Goal: Task Accomplishment & Management: Manage account settings

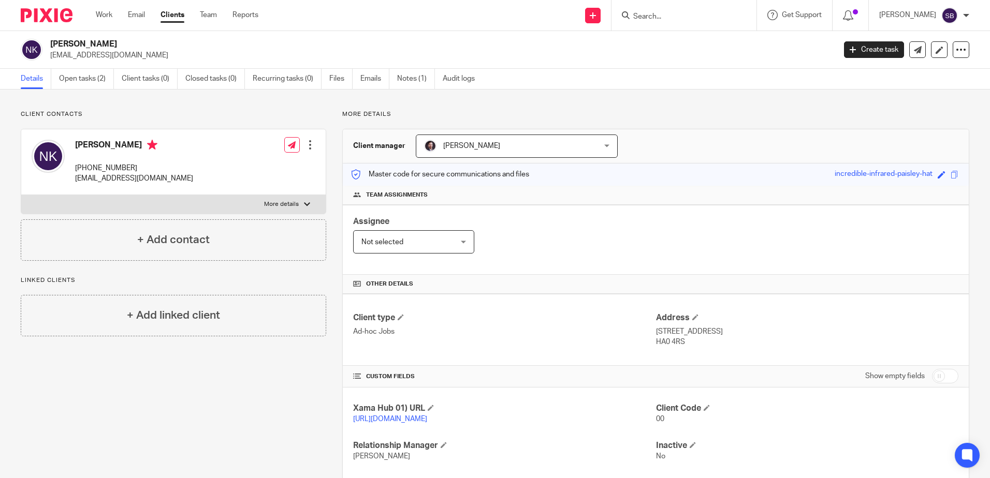
click at [691, 19] on input "Search" at bounding box center [678, 16] width 93 height 9
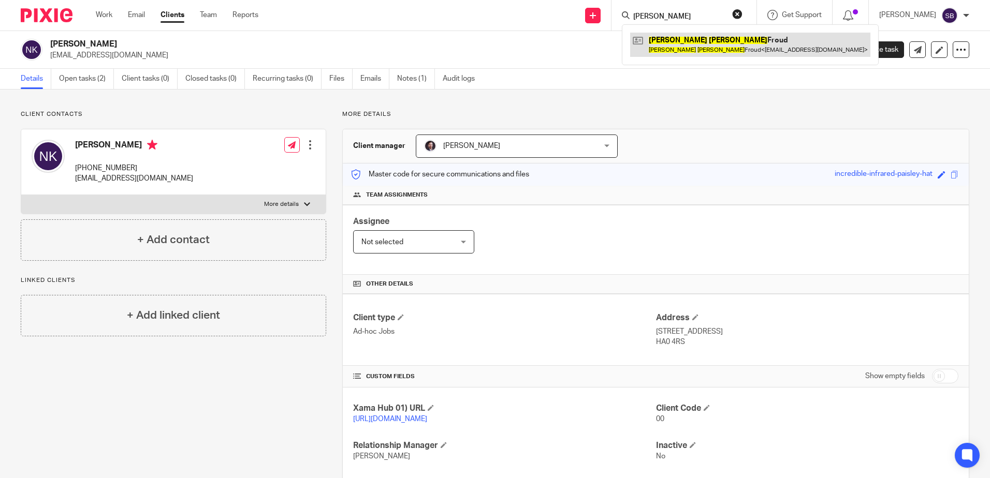
type input "[PERSON_NAME]"
click at [679, 43] on link at bounding box center [750, 45] width 240 height 24
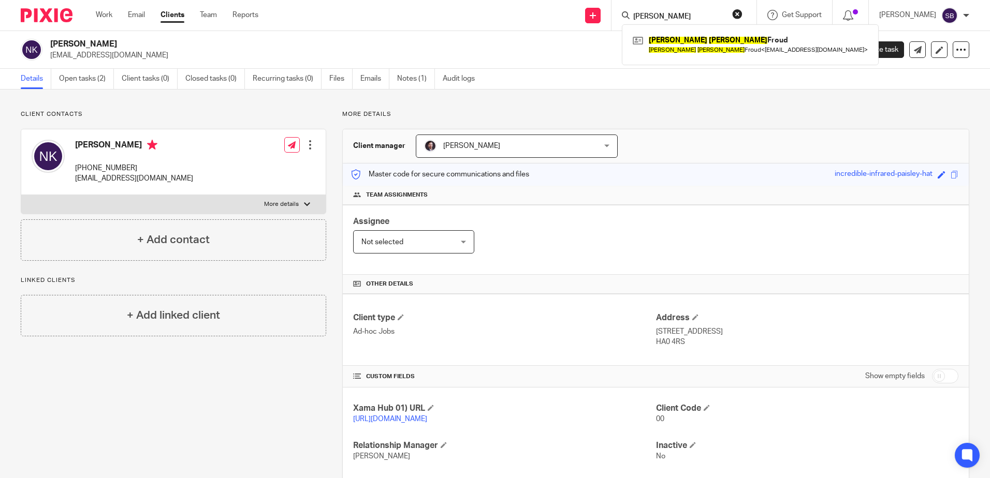
scroll to position [68, 0]
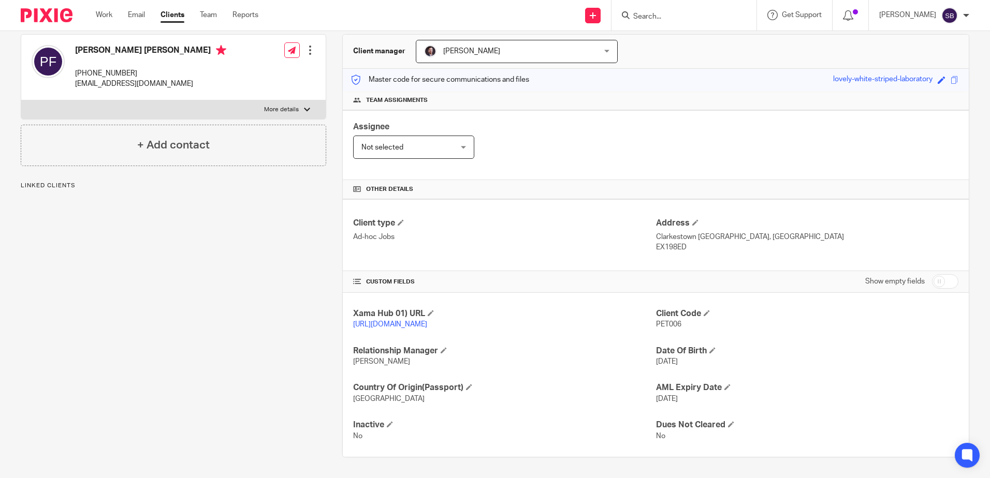
scroll to position [53, 0]
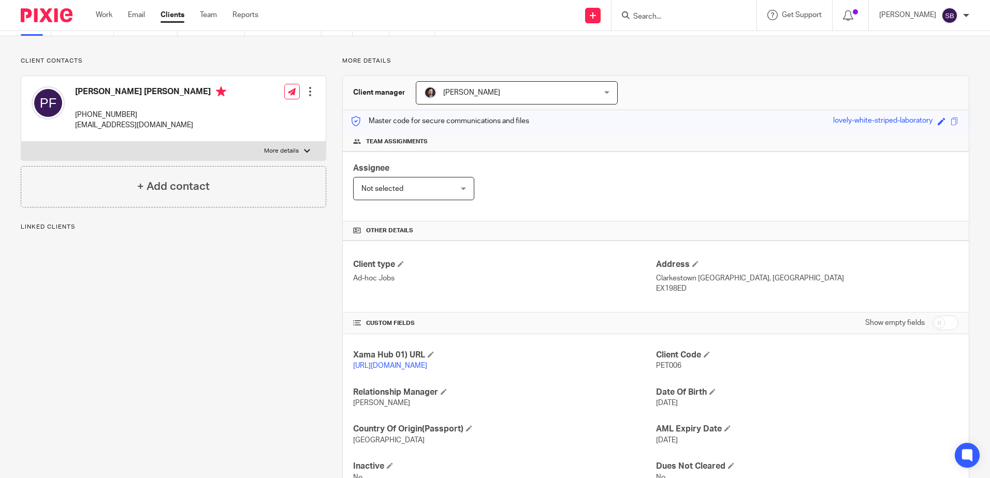
drag, startPoint x: 685, startPoint y: 292, endPoint x: 651, endPoint y: 292, distance: 33.7
click at [656, 292] on p "EX198ED" at bounding box center [807, 289] width 302 height 10
copy p "EX198ED"
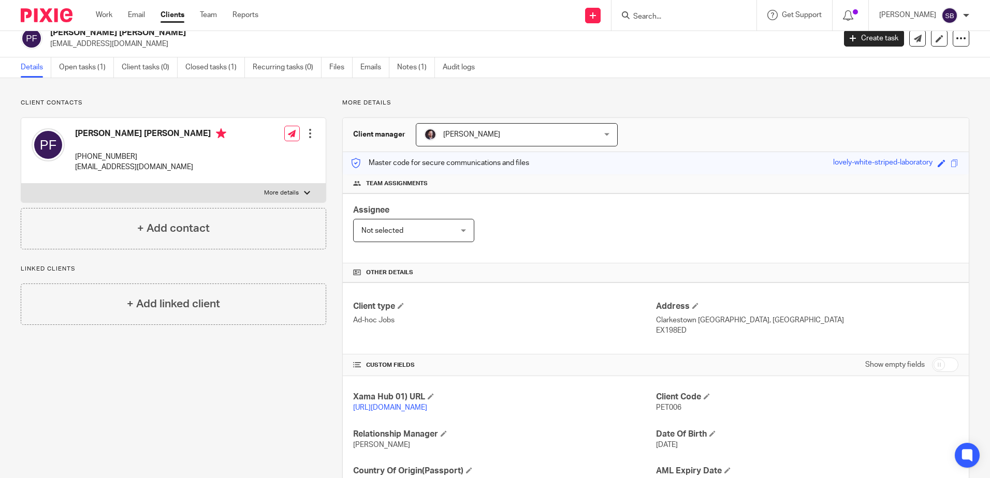
scroll to position [0, 0]
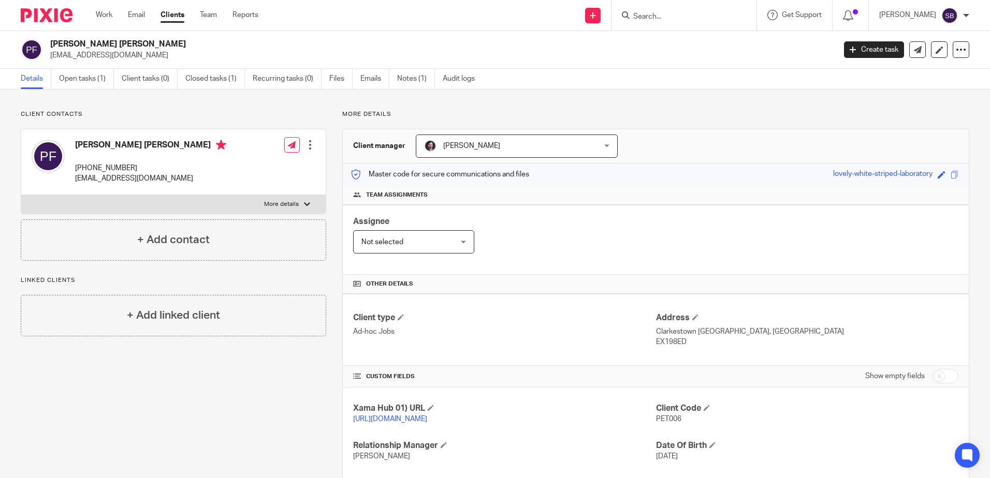
click at [67, 12] on img at bounding box center [47, 15] width 52 height 14
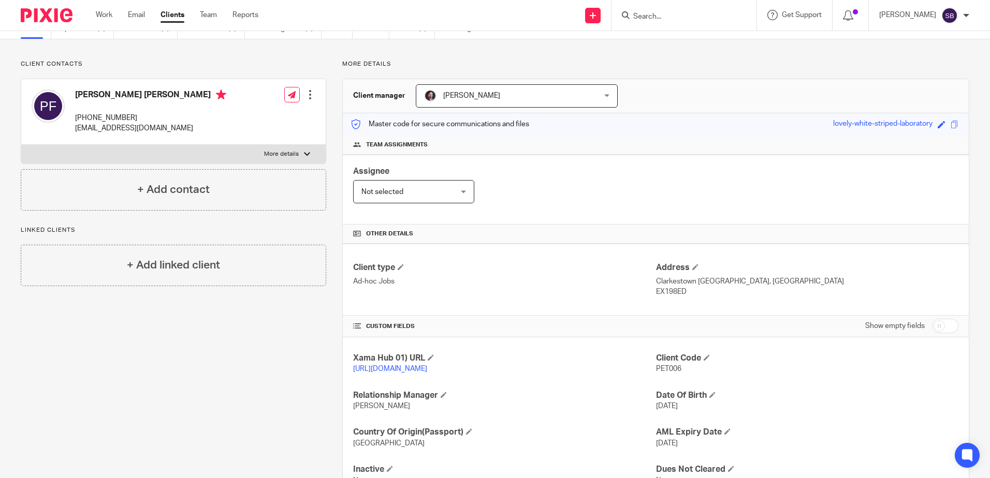
scroll to position [2, 0]
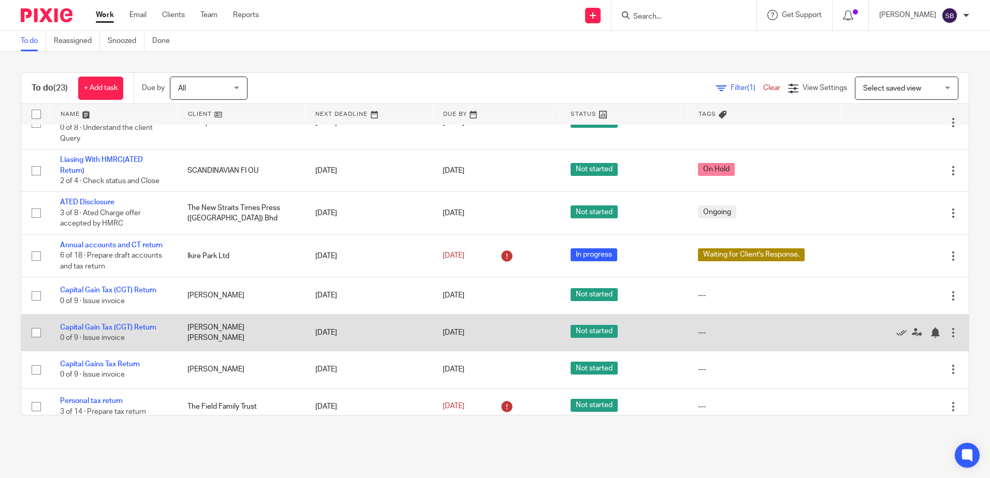
scroll to position [52, 0]
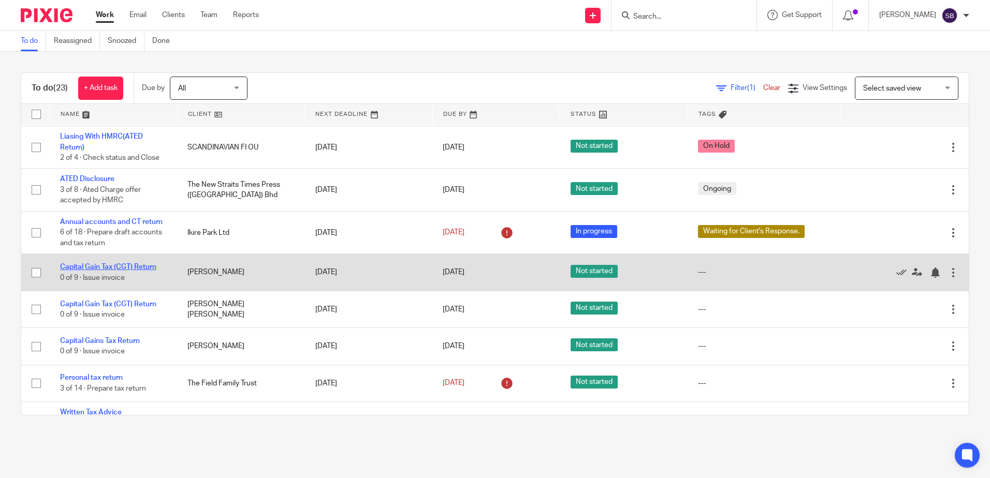
click at [111, 266] on link "Capital Gain Tax (CGT) Return" at bounding box center [108, 267] width 96 height 7
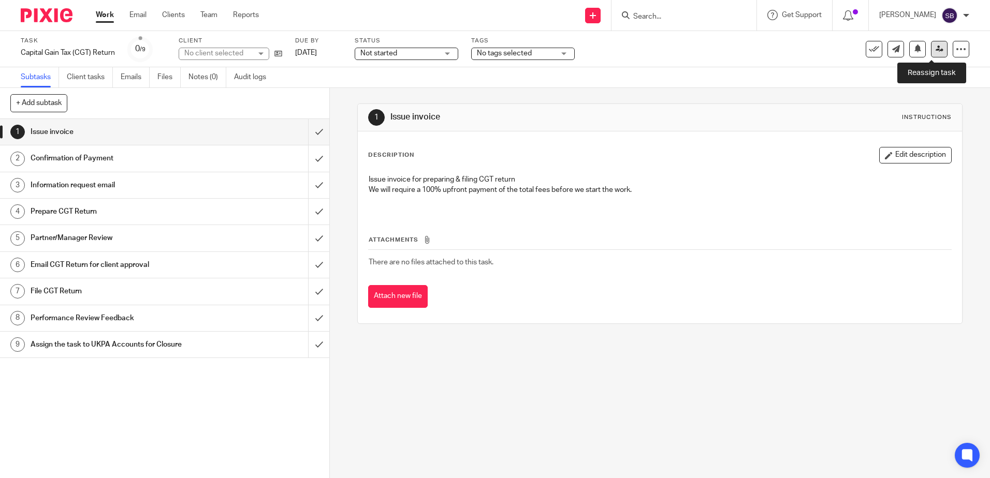
click at [931, 53] on link at bounding box center [939, 49] width 17 height 17
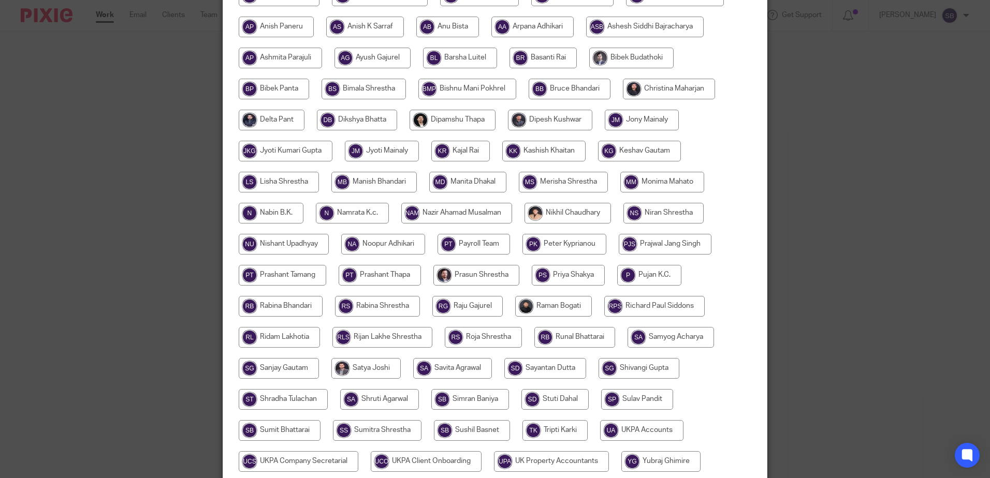
scroll to position [220, 0]
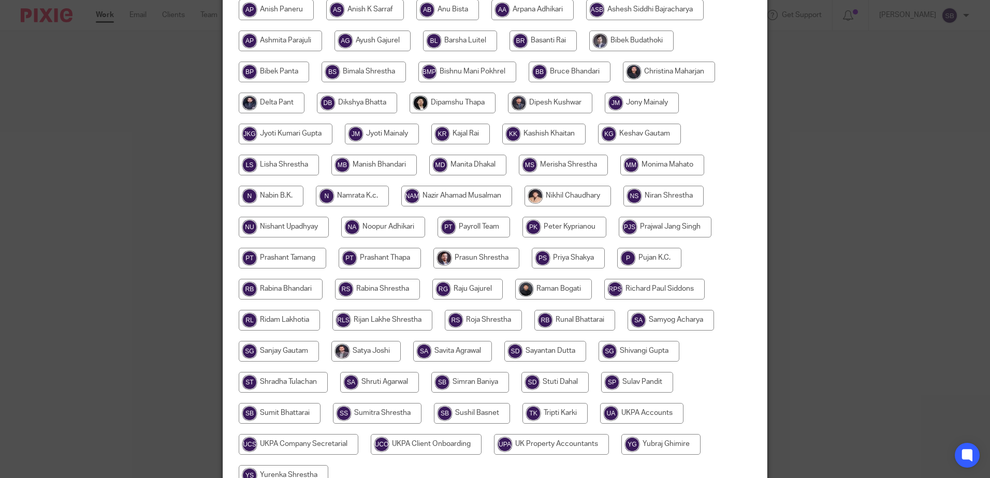
click at [376, 293] on input "radio" at bounding box center [377, 289] width 85 height 21
radio input "true"
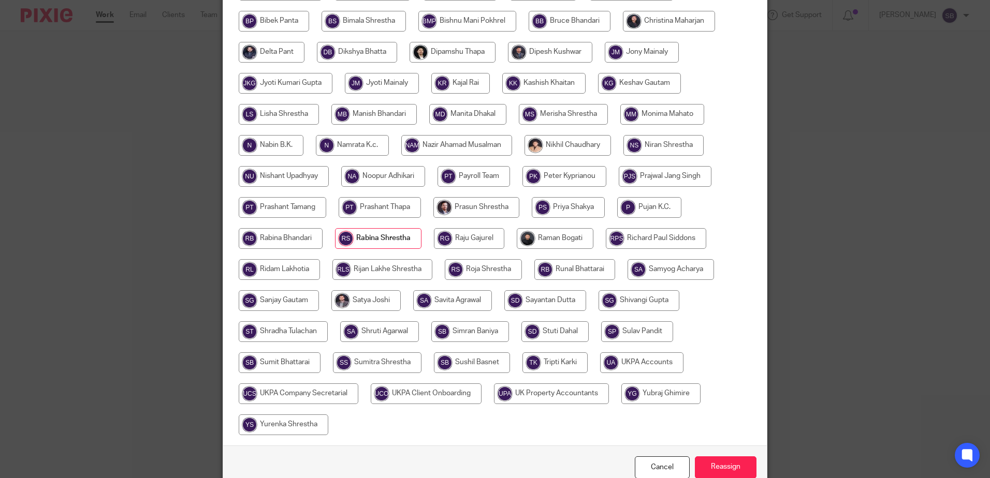
scroll to position [323, 0]
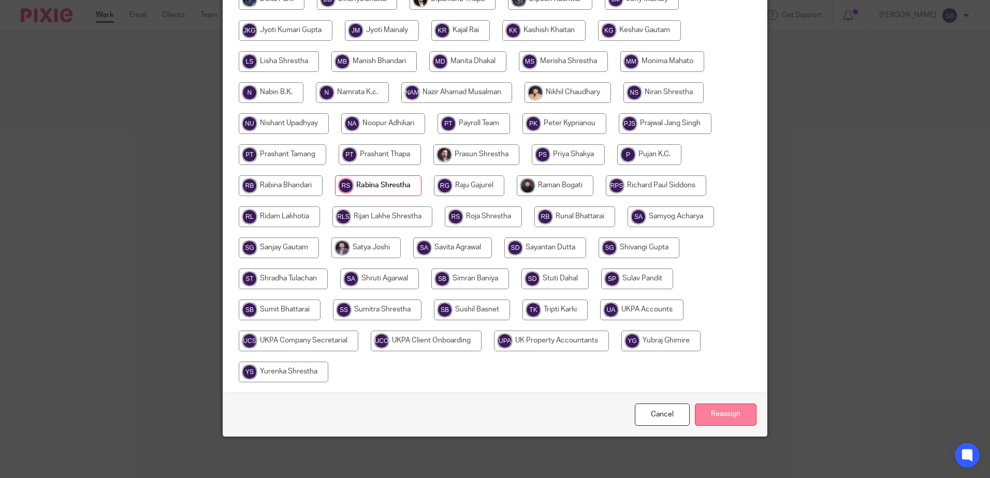
click at [713, 408] on input "Reassign" at bounding box center [726, 415] width 62 height 22
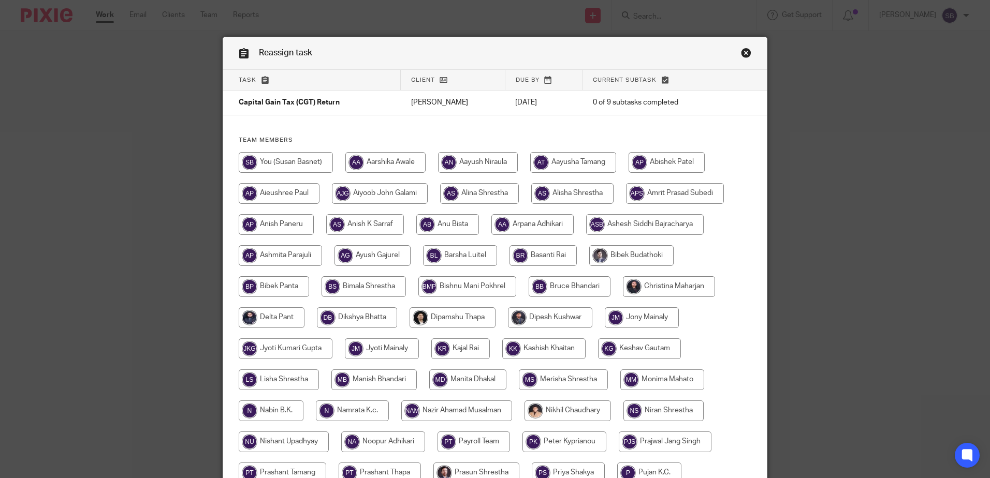
scroll to position [0, 0]
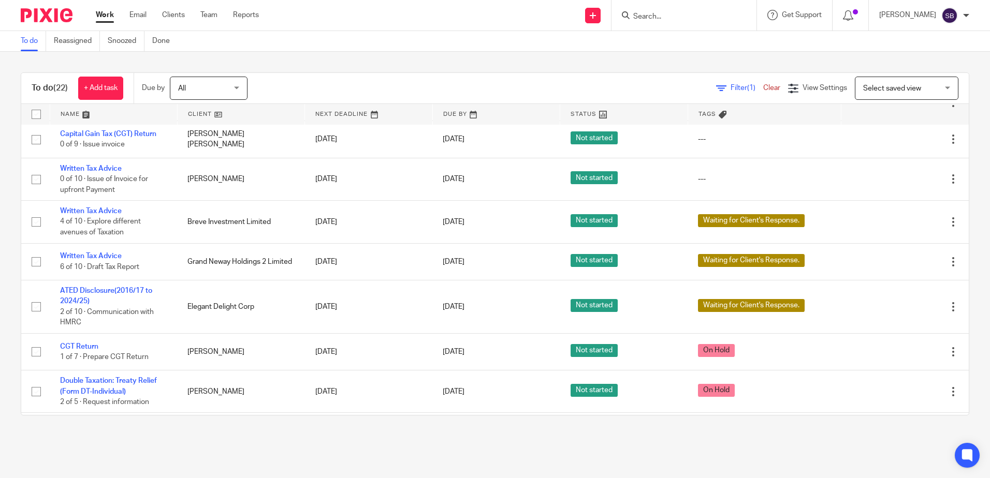
scroll to position [311, 0]
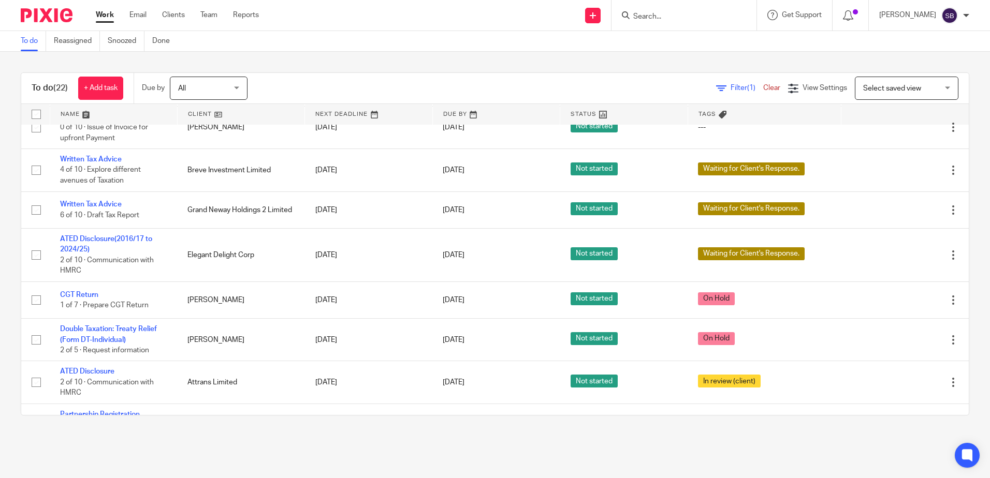
click at [231, 451] on main "To do Reassigned Snoozed Done To do (22) + Add task Due by All All Today Tomorr…" at bounding box center [495, 239] width 990 height 478
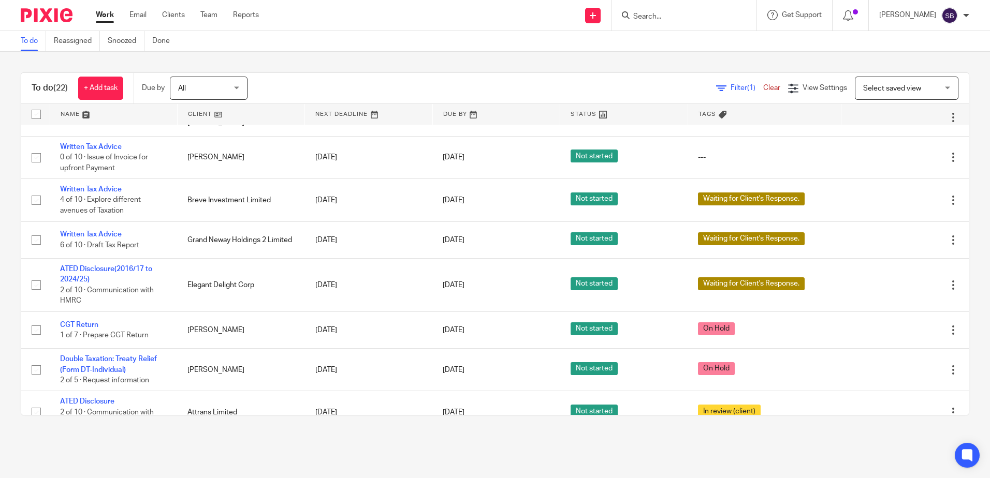
scroll to position [259, 0]
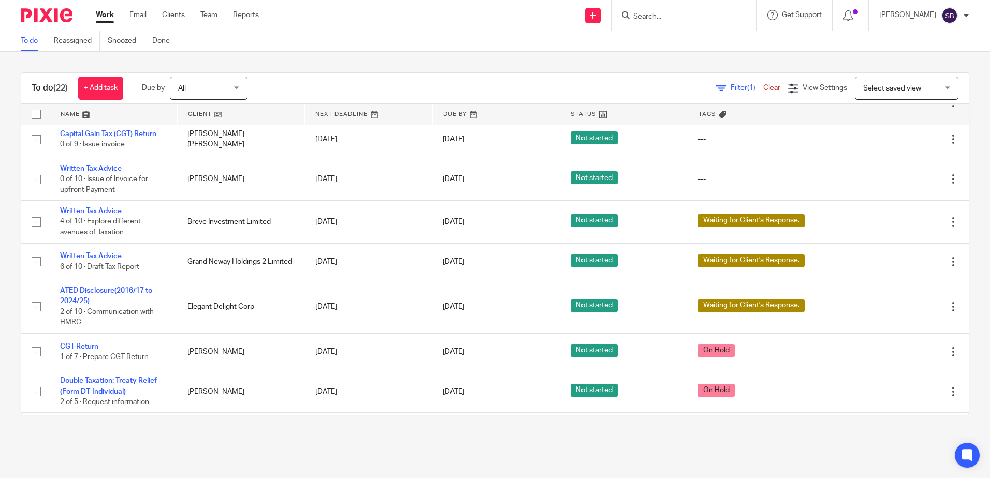
click at [584, 40] on div "To do Reassigned Snoozed Done" at bounding box center [495, 41] width 990 height 21
click at [658, 12] on input "Search" at bounding box center [678, 16] width 93 height 9
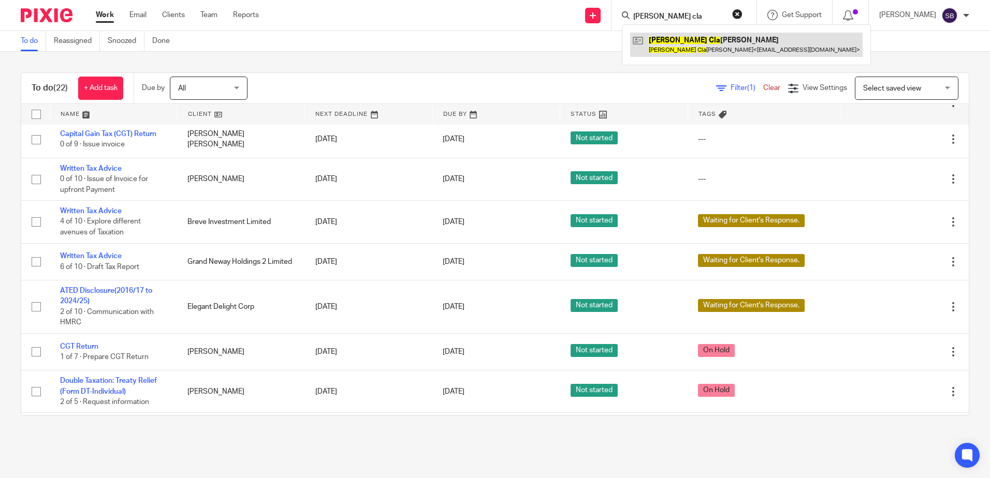
type input "tania cla"
click at [747, 50] on link at bounding box center [746, 45] width 233 height 24
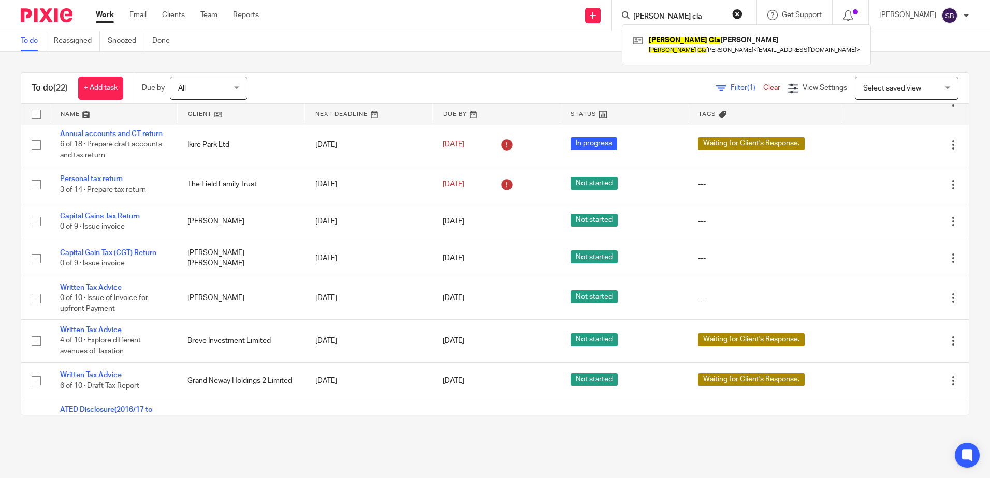
scroll to position [0, 0]
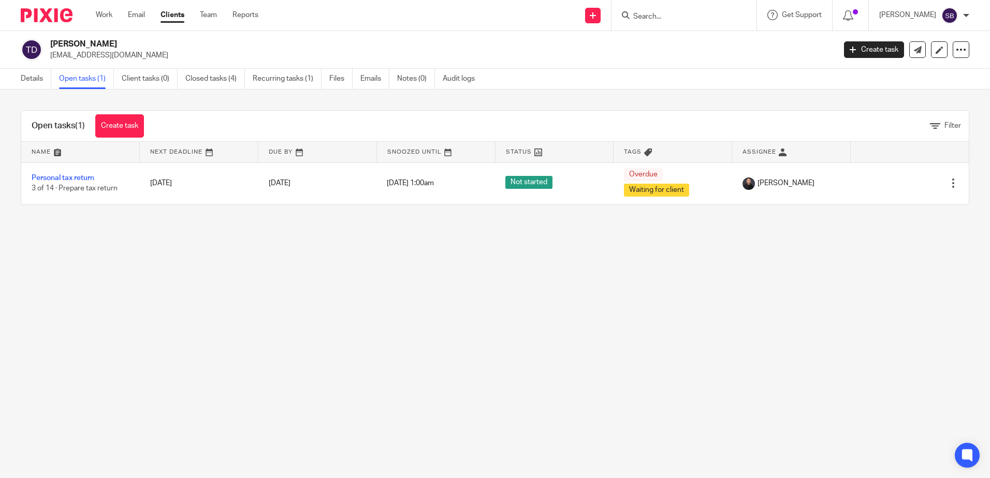
click at [447, 305] on main "[PERSON_NAME] [EMAIL_ADDRESS][DOMAIN_NAME] Create task Update from Companies Ho…" at bounding box center [495, 239] width 990 height 478
click at [31, 75] on link "Details" at bounding box center [36, 79] width 31 height 20
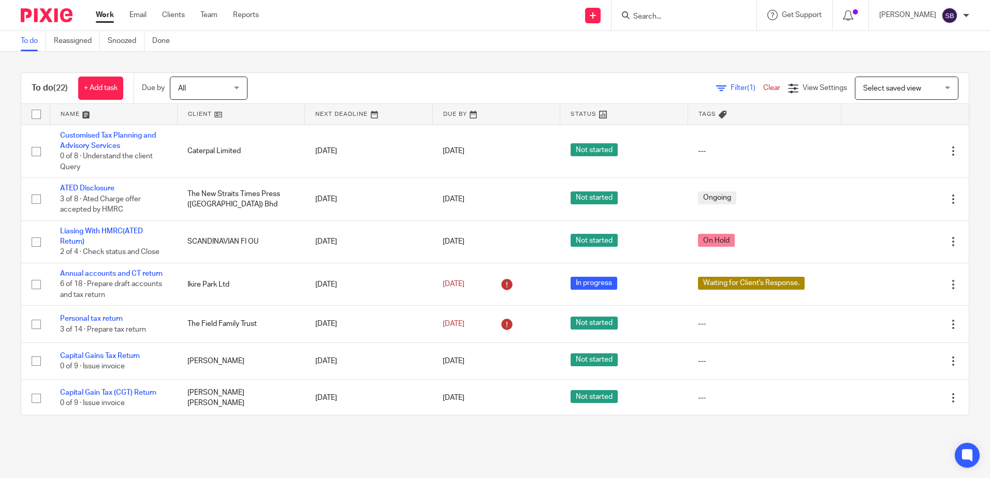
click at [683, 17] on input "Search" at bounding box center [678, 16] width 93 height 9
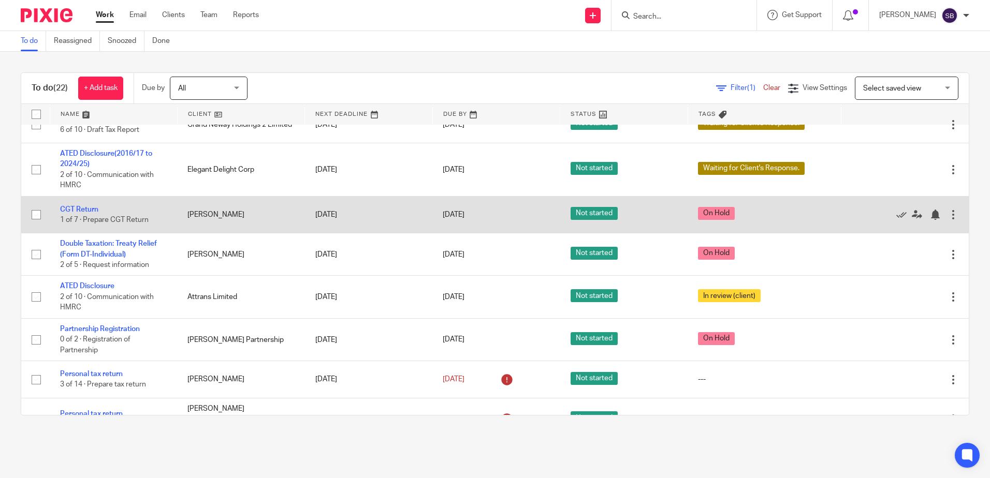
scroll to position [414, 0]
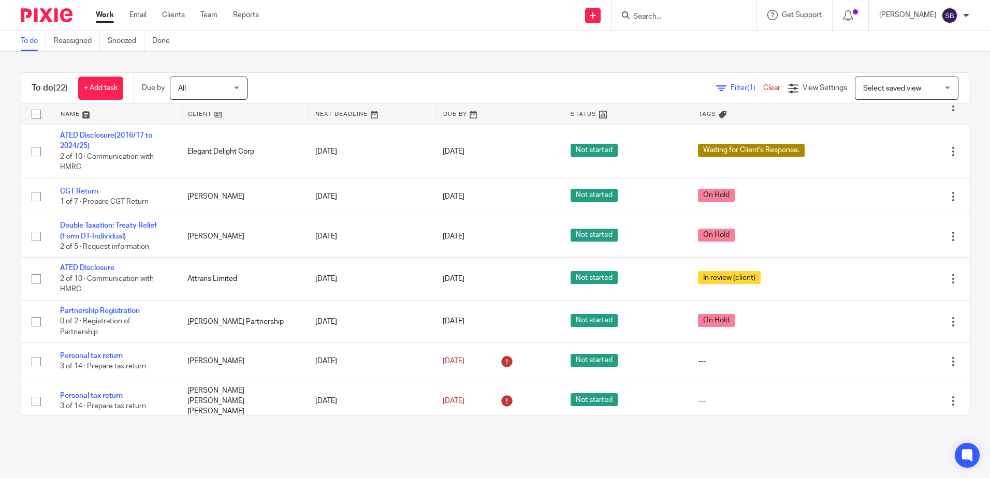
click at [689, 18] on input "Search" at bounding box center [678, 16] width 93 height 9
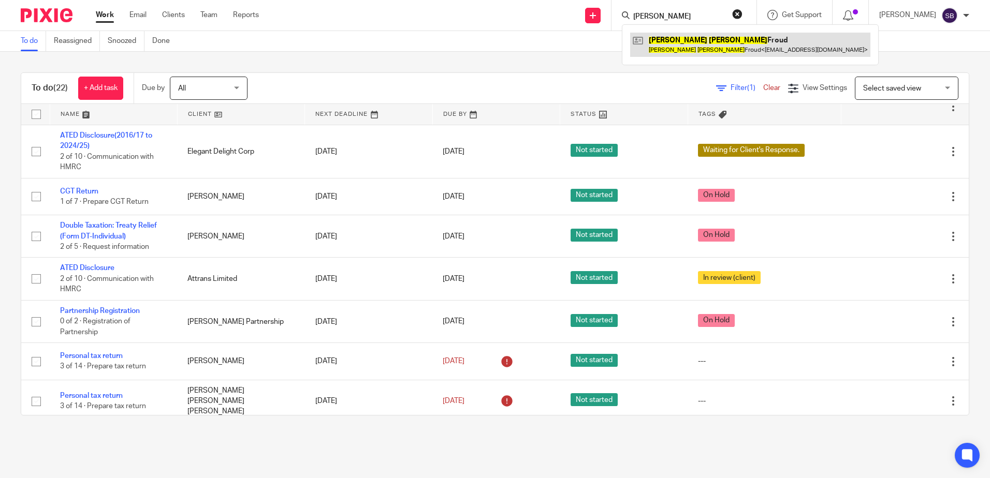
type input "peter nigel"
click at [716, 41] on link at bounding box center [750, 45] width 240 height 24
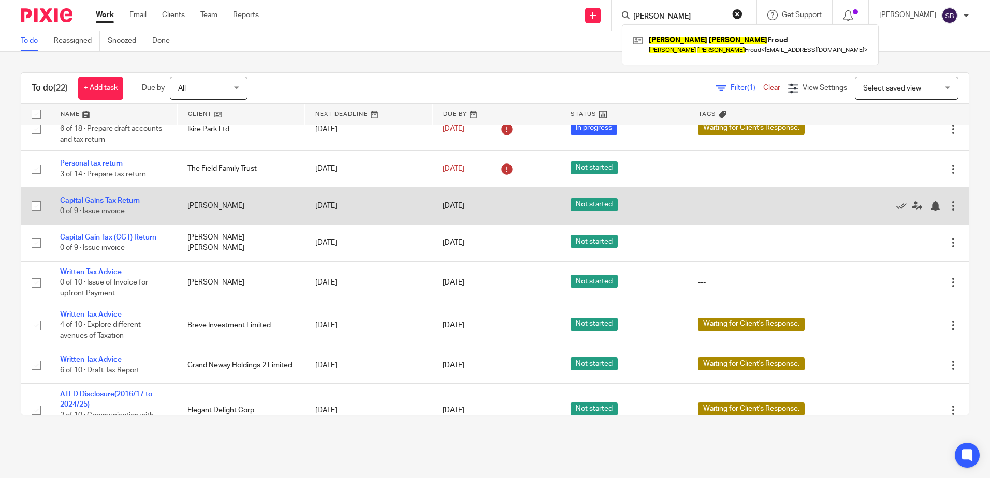
scroll to position [0, 0]
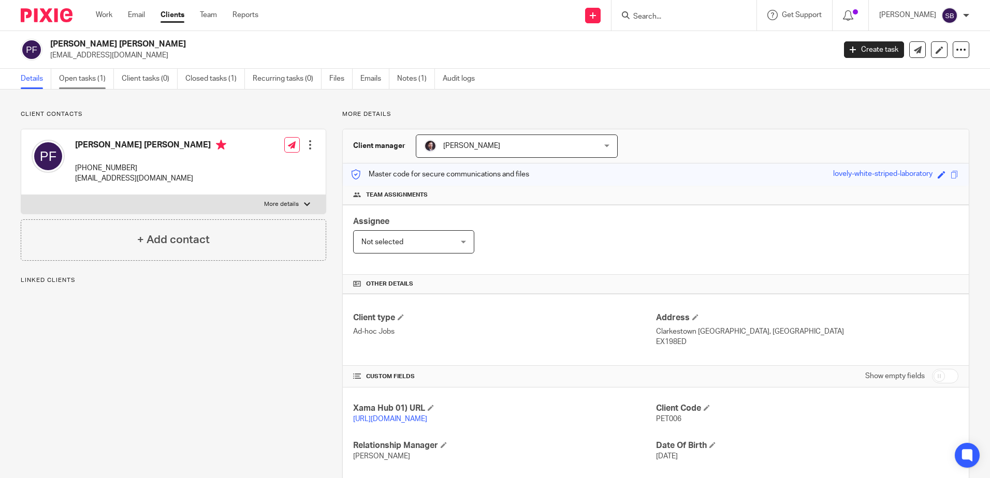
click at [91, 79] on link "Open tasks (1)" at bounding box center [86, 79] width 55 height 20
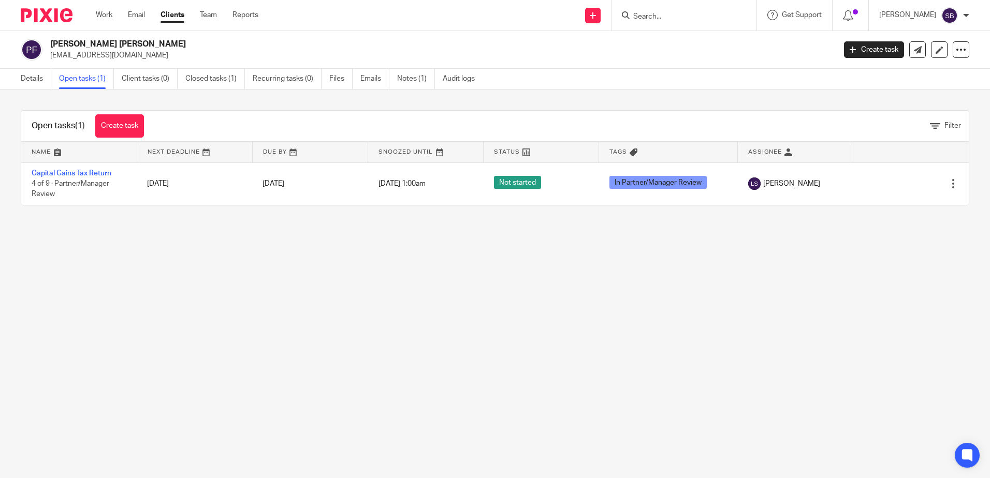
click at [75, 172] on link "Capital Gains Tax Return" at bounding box center [72, 173] width 80 height 7
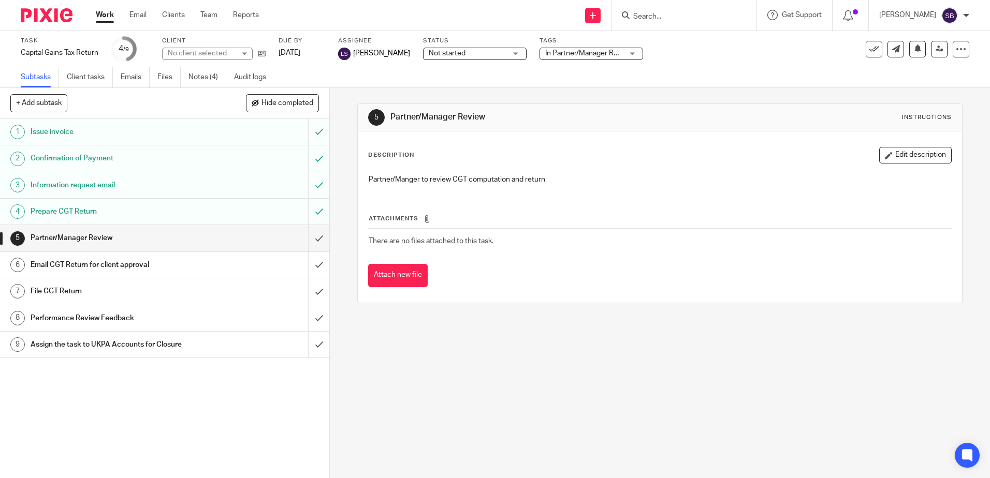
click at [573, 54] on span "In Partner/Manager Review" at bounding box center [588, 53] width 87 height 7
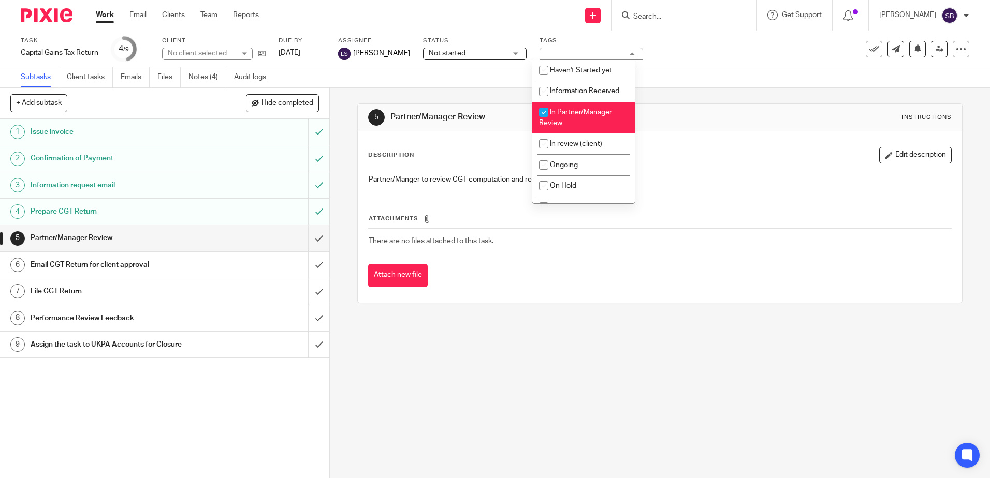
click at [563, 118] on li "In Partner/Manager Review" at bounding box center [583, 118] width 103 height 32
checkbox input "false"
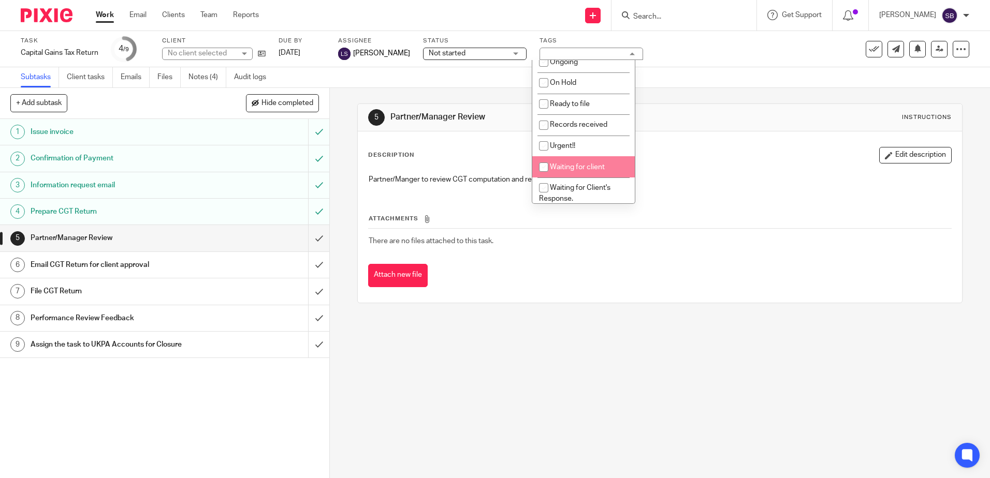
scroll to position [104, 0]
click at [558, 300] on div "Description Edit description Partner/Manger to review CGT computation and retur…" at bounding box center [660, 217] width 604 height 171
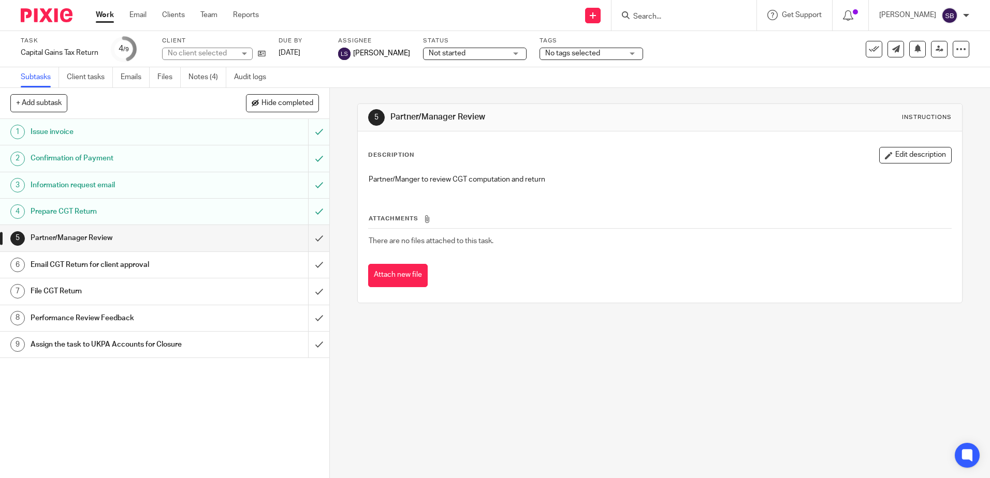
click at [560, 55] on span "No tags selected" at bounding box center [572, 53] width 55 height 7
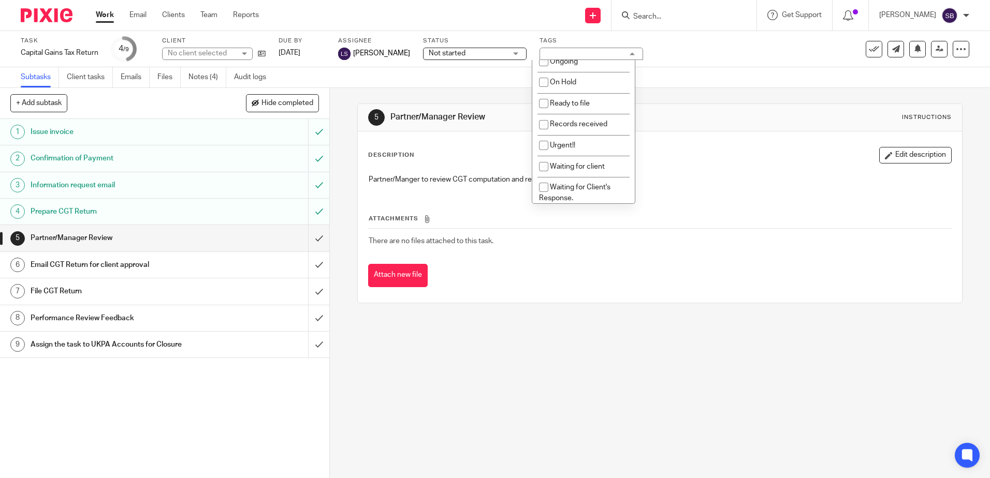
click at [560, 55] on div "No tags selected" at bounding box center [592, 54] width 104 height 12
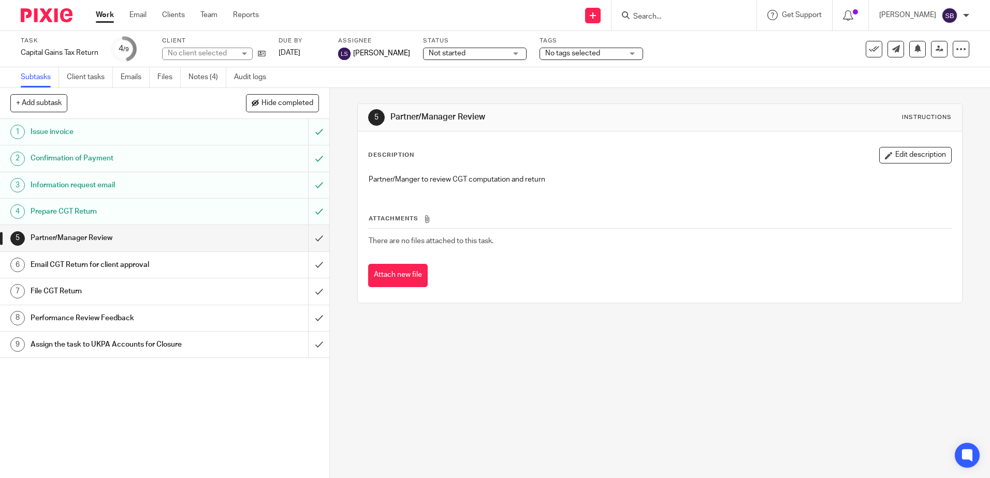
click at [492, 64] on div "Task Capital Gains Tax Return Save Capital Gains Tax Return 4 /9 Client No clie…" at bounding box center [495, 49] width 990 height 36
click at [306, 239] on input "submit" at bounding box center [164, 238] width 329 height 26
click at [313, 267] on input "submit" at bounding box center [164, 265] width 329 height 26
click at [308, 290] on input "submit" at bounding box center [164, 292] width 329 height 26
click at [307, 316] on input "submit" at bounding box center [164, 319] width 329 height 26
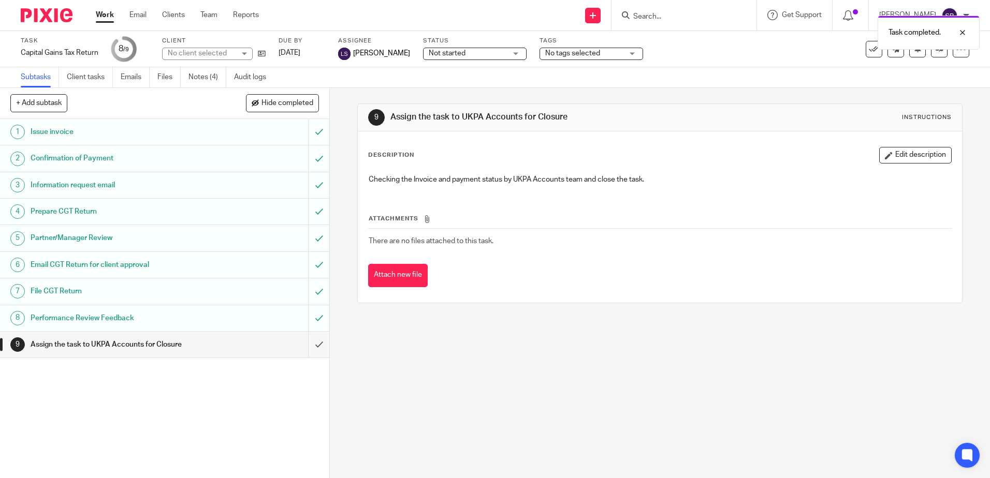
click at [936, 52] on icon at bounding box center [940, 49] width 8 height 8
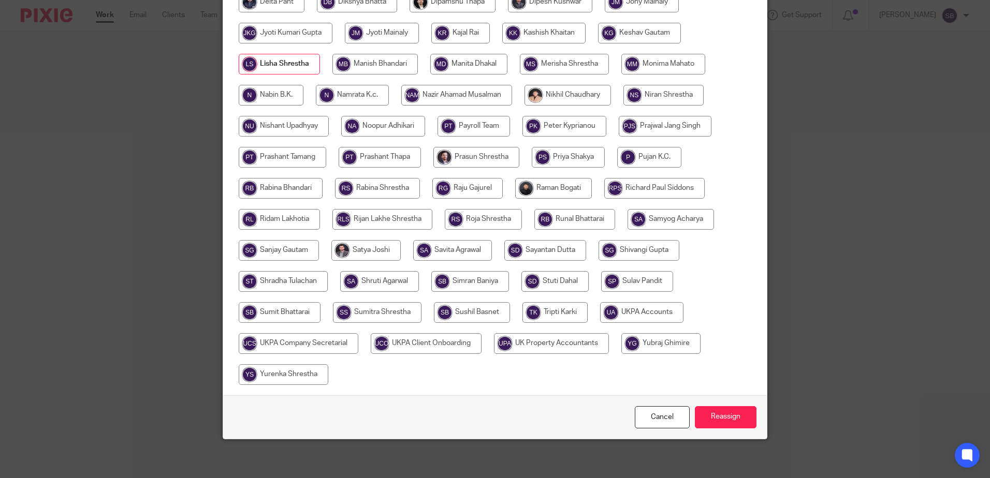
scroll to position [323, 0]
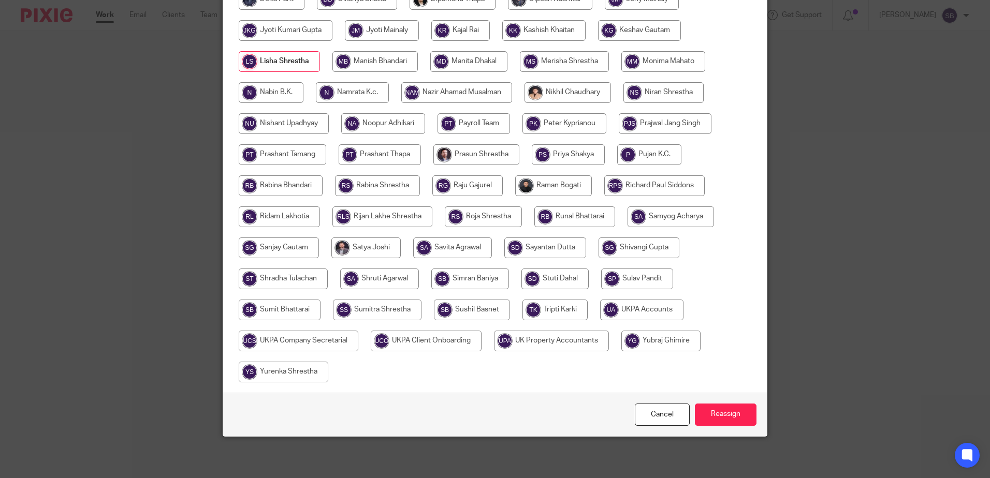
drag, startPoint x: 646, startPoint y: 312, endPoint x: 651, endPoint y: 315, distance: 6.8
click at [646, 312] on input "radio" at bounding box center [641, 310] width 83 height 21
radio input "true"
click at [733, 419] on input "Reassign" at bounding box center [726, 415] width 62 height 22
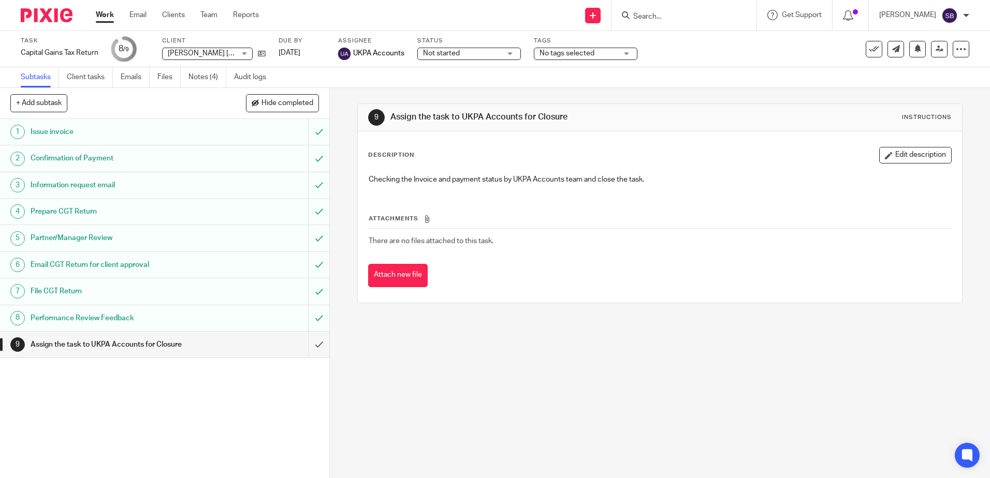
click at [51, 12] on img at bounding box center [47, 15] width 52 height 14
